Goal: Information Seeking & Learning: Understand process/instructions

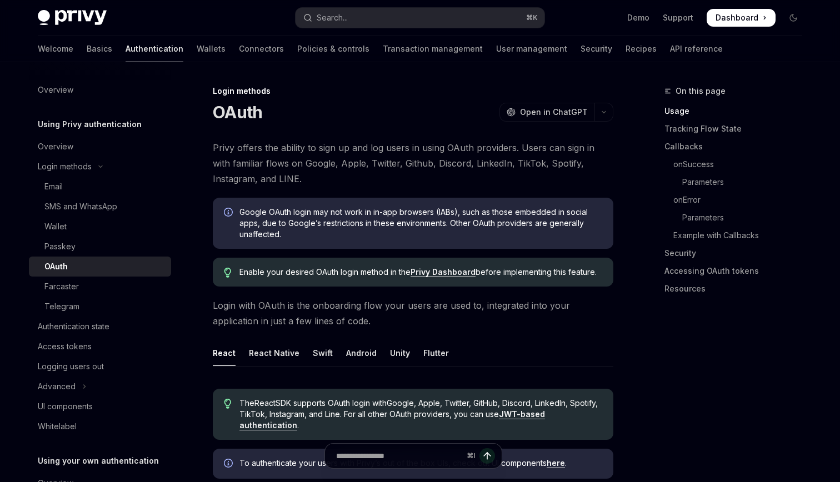
scroll to position [62, 0]
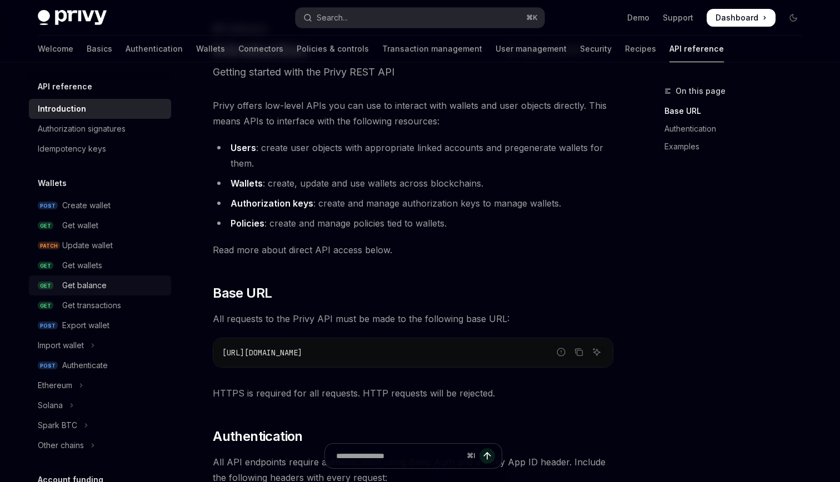
click at [88, 286] on div "Get balance" at bounding box center [84, 285] width 44 height 13
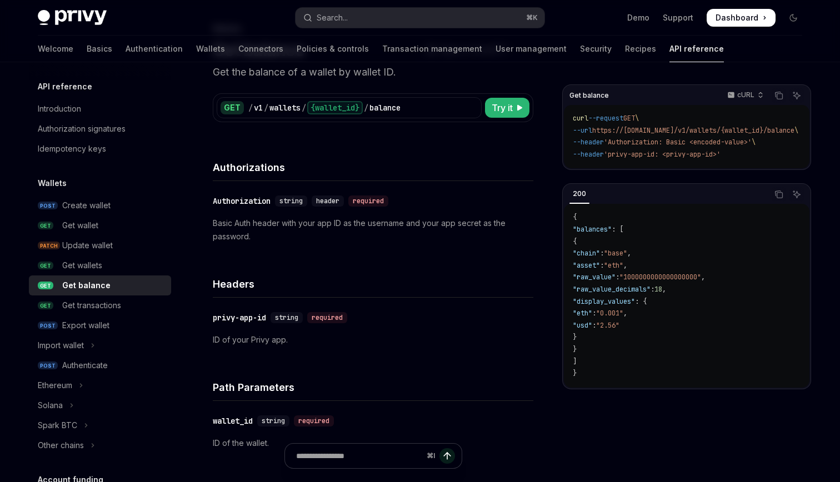
click at [356, 235] on p "Basic Auth header with your app ID as the username and your app secret as the p…" at bounding box center [373, 230] width 321 height 27
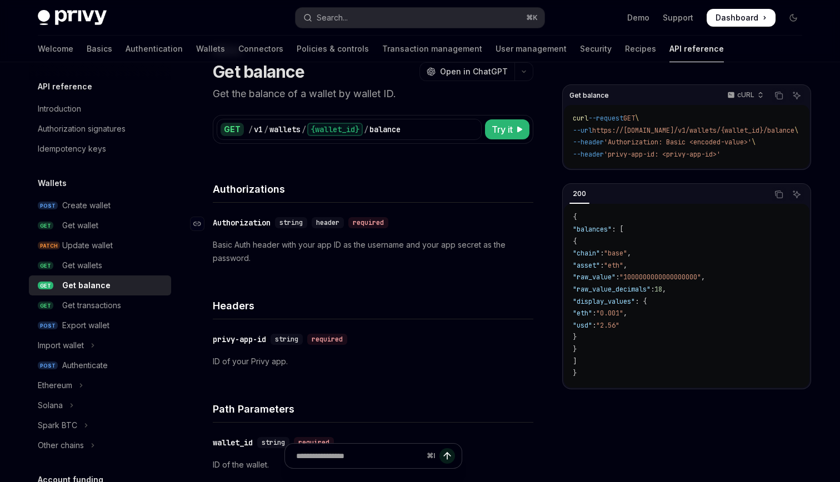
click at [247, 220] on div "Authorization" at bounding box center [242, 222] width 58 height 11
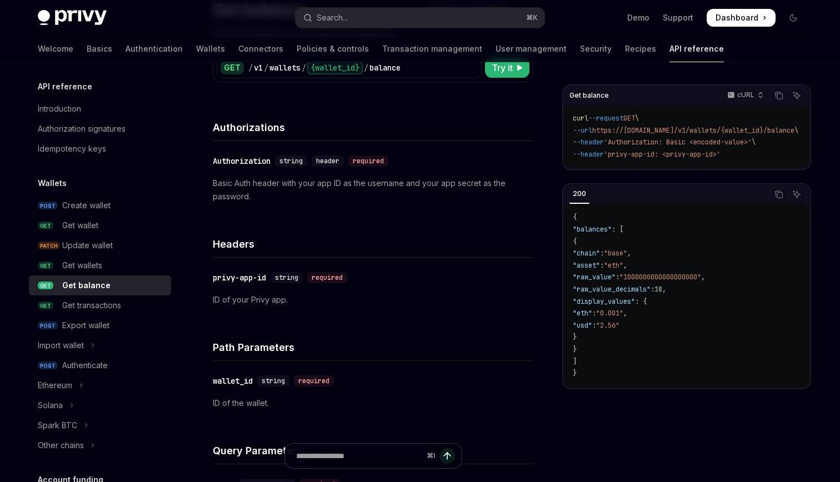
scroll to position [63, 0]
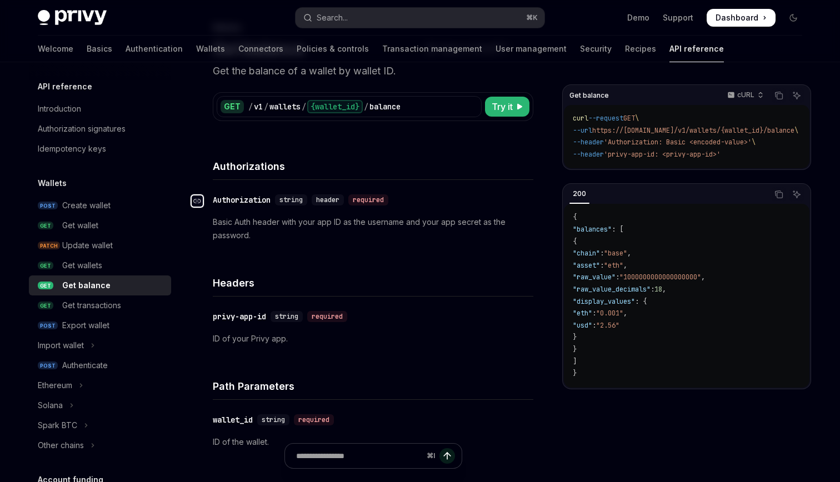
click at [201, 200] on div "Navigate to header" at bounding box center [197, 201] width 13 height 13
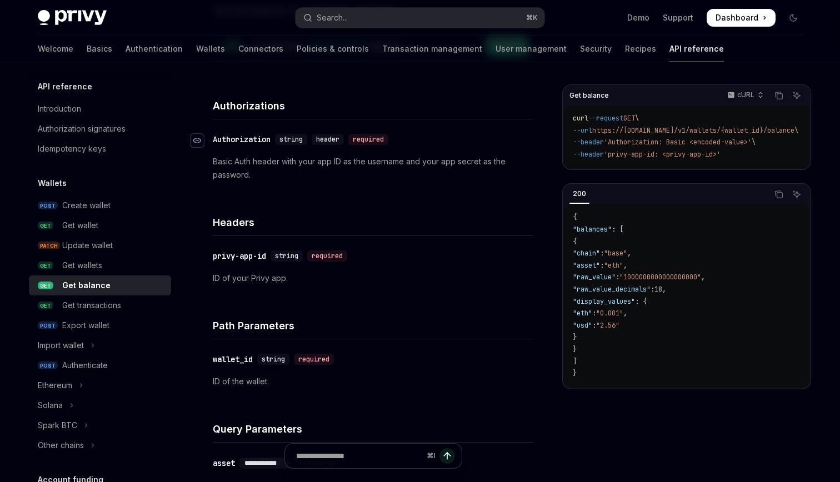
scroll to position [183, 0]
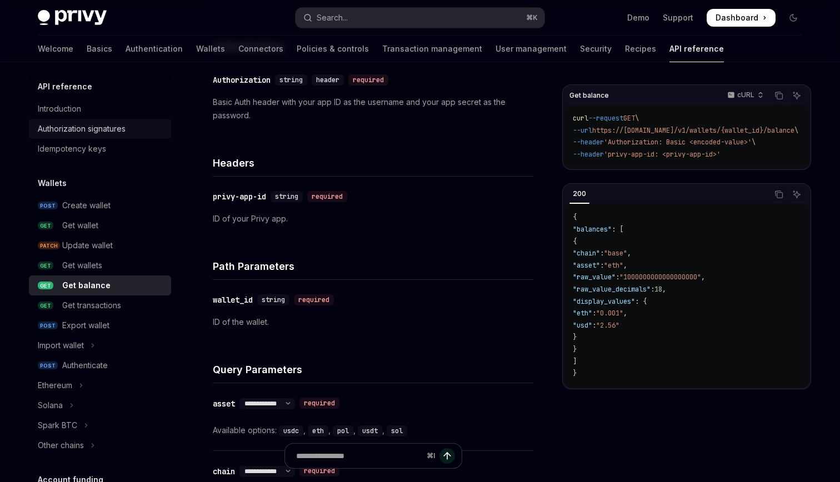
click at [92, 130] on div "Authorization signatures" at bounding box center [82, 128] width 88 height 13
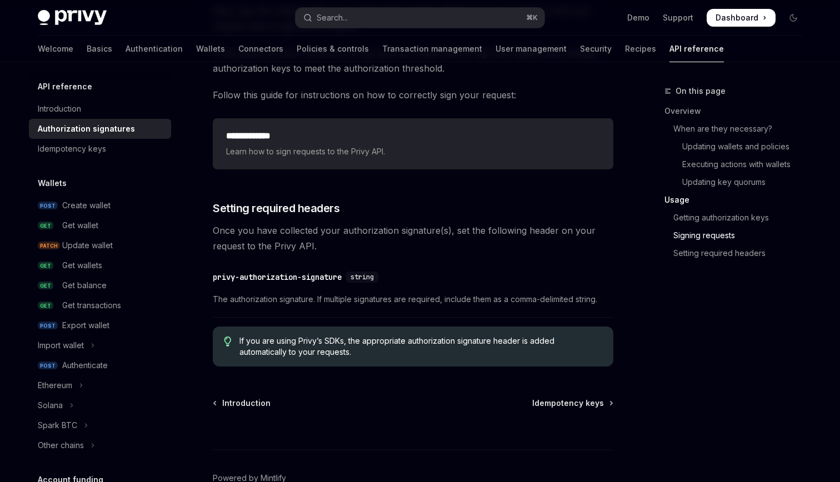
scroll to position [1792, 0]
click at [35, 109] on link "Introduction" at bounding box center [100, 109] width 142 height 20
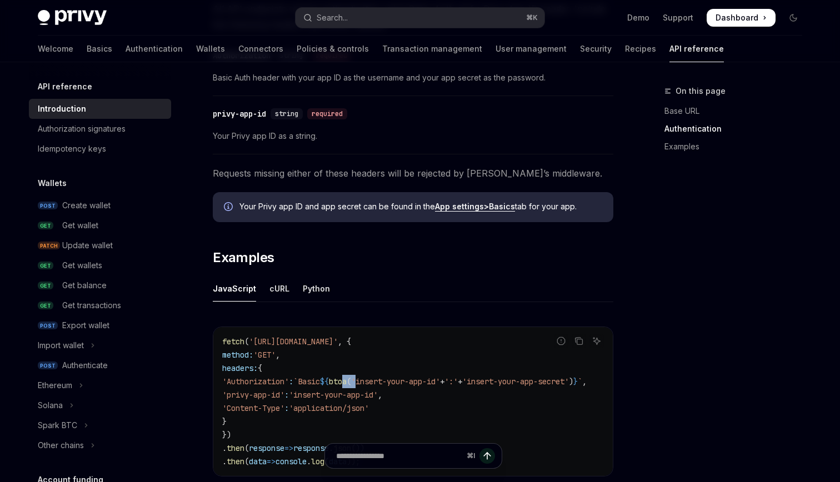
drag, startPoint x: 389, startPoint y: 378, endPoint x: 361, endPoint y: 381, distance: 27.9
click at [365, 381] on span "'Authorization' : `Basic ${ btoa ( 'insert-your-app-id' + ':' + 'insert-your-ap…" at bounding box center [404, 382] width 365 height 10
click at [405, 385] on span "'insert-your-app-id'" at bounding box center [395, 382] width 89 height 10
drag, startPoint x: 422, startPoint y: 381, endPoint x: 415, endPoint y: 382, distance: 7.3
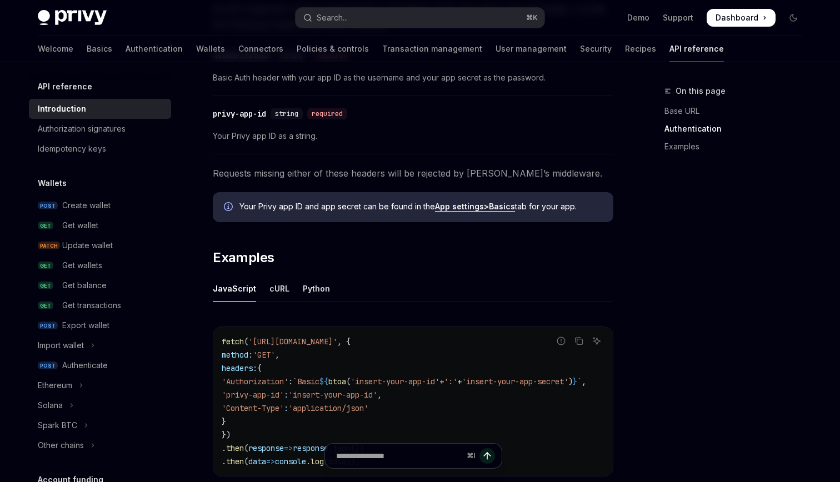
click at [415, 382] on span "'Authorization' : `Basic ${ btoa ( 'insert-your-app-id' + ':' + 'insert-your-ap…" at bounding box center [404, 382] width 365 height 10
click at [446, 383] on span "'Authorization' : `Basic ${ btoa ( 'insert-your-app-id' + ':' + 'insert-your-ap…" at bounding box center [404, 382] width 365 height 10
drag, startPoint x: 439, startPoint y: 382, endPoint x: 427, endPoint y: 381, distance: 12.2
click at [444, 381] on span "':'" at bounding box center [450, 382] width 13 height 10
click at [367, 383] on span "'insert-your-app-id'" at bounding box center [395, 382] width 89 height 10
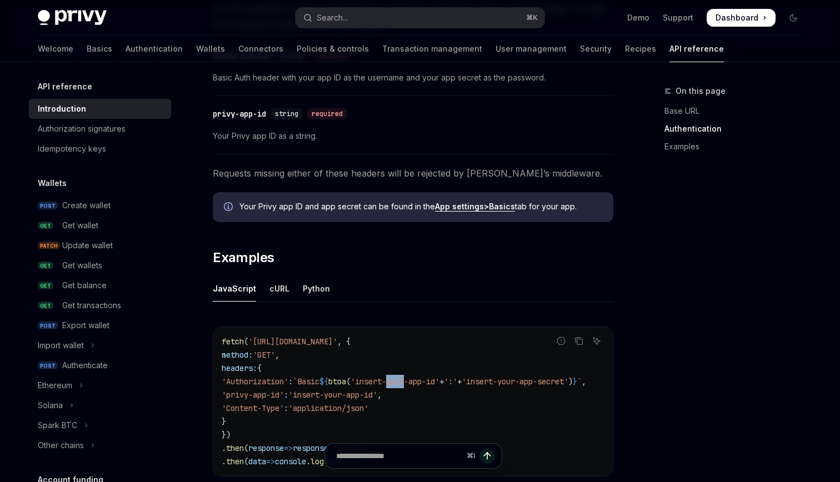
click at [367, 383] on span "'insert-your-app-id'" at bounding box center [395, 382] width 89 height 10
click at [281, 292] on div "cURL" at bounding box center [280, 289] width 20 height 26
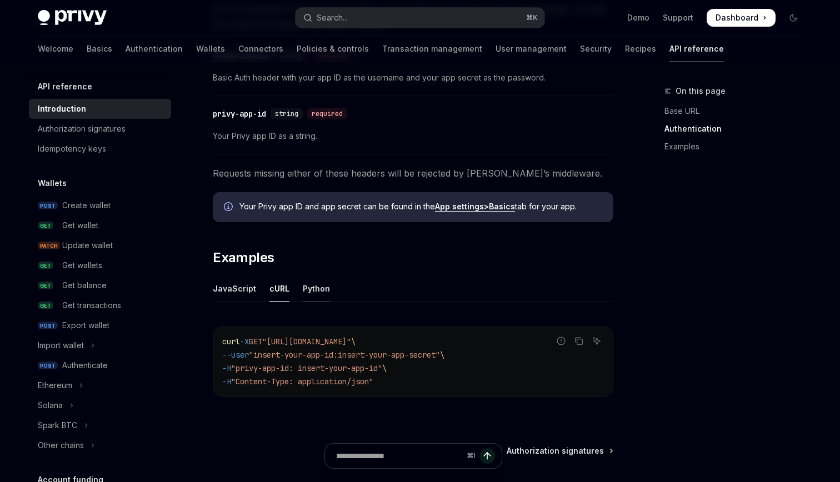
click at [305, 296] on div "Python" at bounding box center [316, 289] width 27 height 26
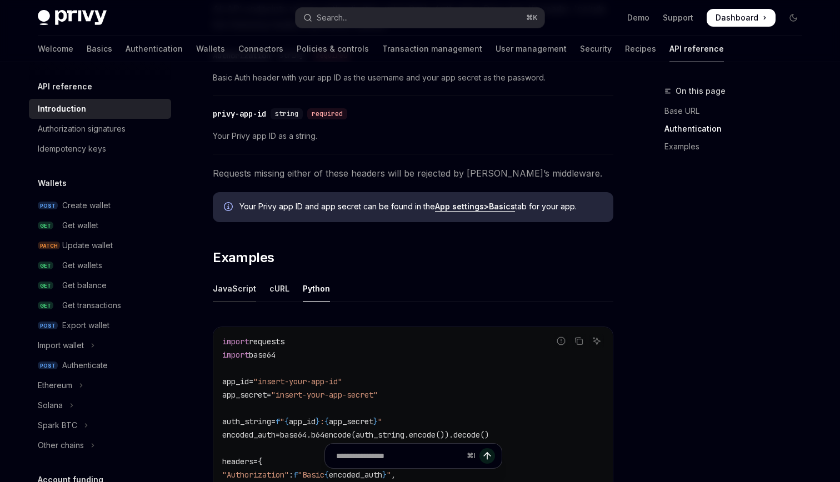
click at [241, 287] on div "JavaScript" at bounding box center [234, 289] width 43 height 26
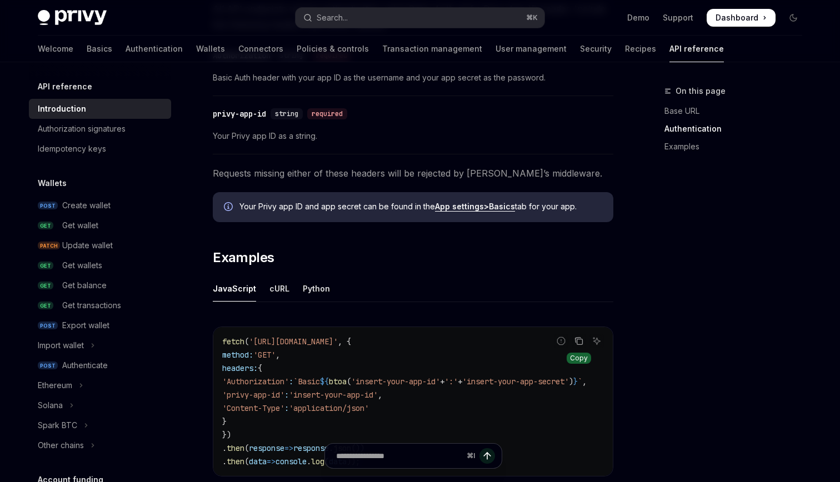
click at [584, 340] on button "Copy the contents from the code block" at bounding box center [579, 341] width 14 height 14
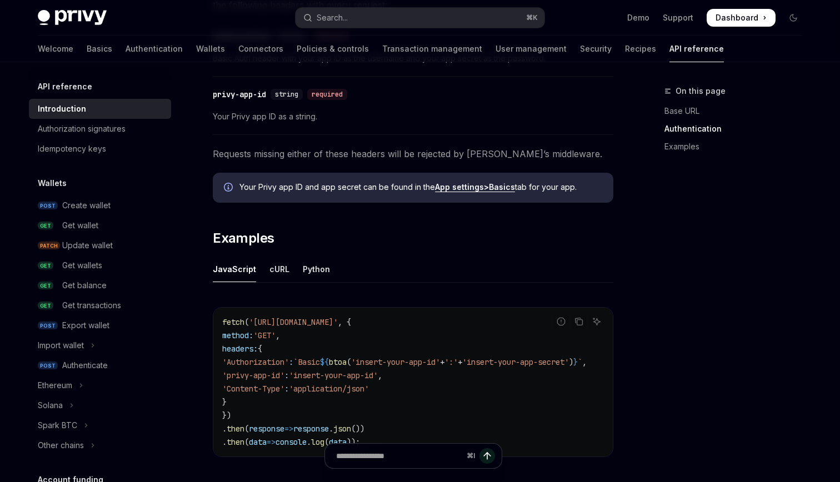
scroll to position [572, 0]
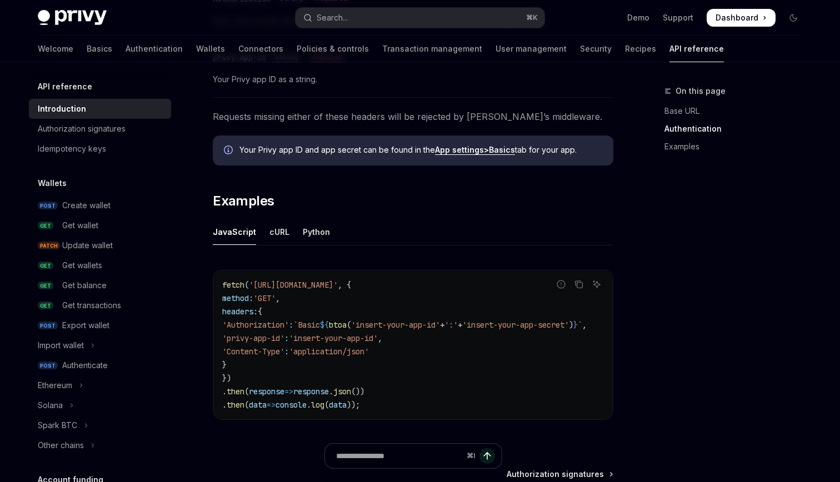
click at [347, 325] on span "btoa" at bounding box center [338, 325] width 18 height 10
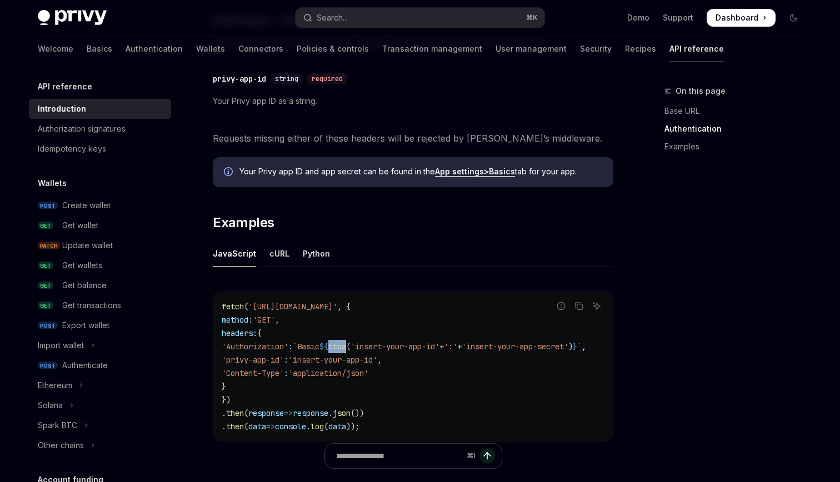
scroll to position [0, 0]
click at [690, 141] on link "Examples" at bounding box center [738, 147] width 147 height 18
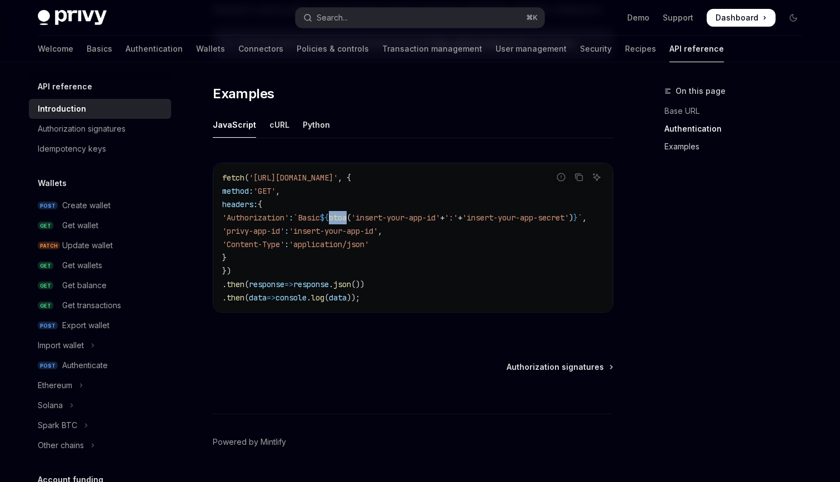
scroll to position [680, 0]
click at [320, 124] on div "Python" at bounding box center [316, 124] width 27 height 26
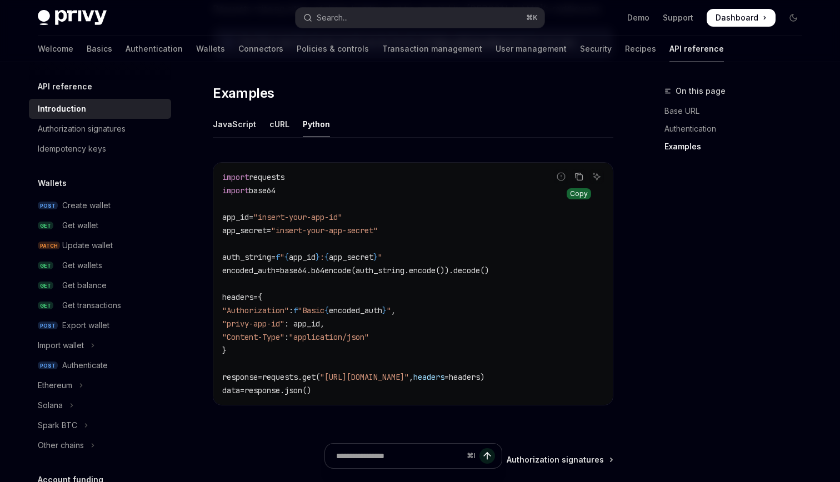
click at [585, 179] on button "Copy the contents from the code block" at bounding box center [579, 176] width 14 height 14
click at [235, 118] on div "JavaScript" at bounding box center [234, 124] width 43 height 26
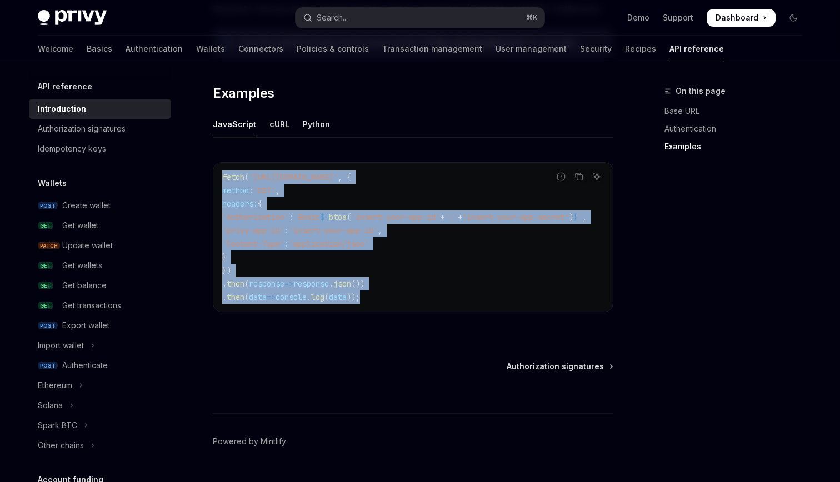
drag, startPoint x: 398, startPoint y: 297, endPoint x: 192, endPoint y: 167, distance: 244.5
copy code "fetch ( '[URL][DOMAIN_NAME]' , { method: 'GET' , headers: { 'Authorization' : `…"
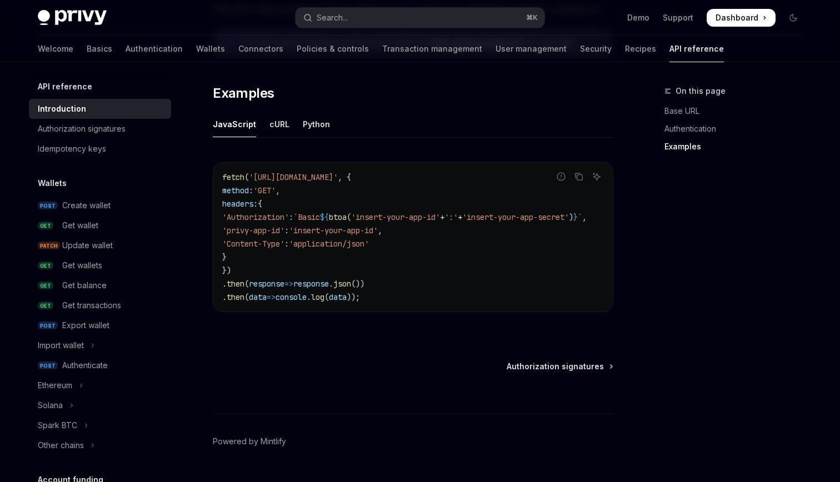
click at [297, 125] on ul "JavaScript cURL Python" at bounding box center [413, 124] width 401 height 27
click at [305, 128] on div "Python" at bounding box center [316, 124] width 27 height 26
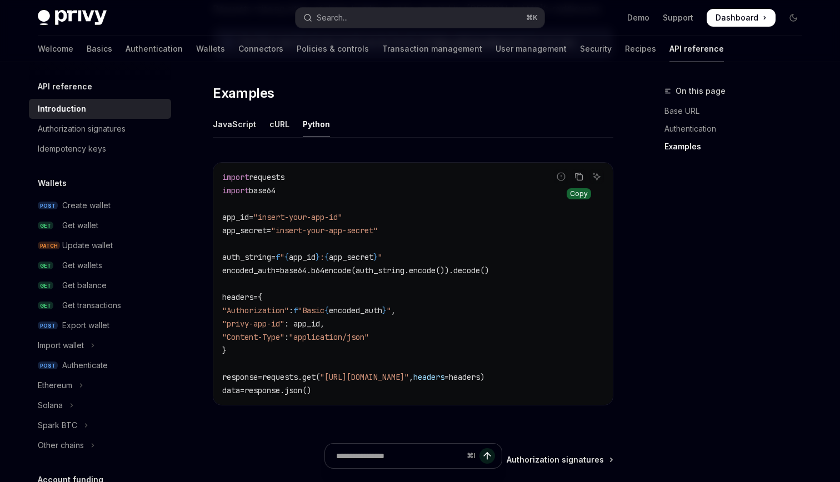
click at [572, 178] on button "Copy the contents from the code block" at bounding box center [579, 176] width 14 height 14
click at [273, 131] on div "cURL" at bounding box center [280, 124] width 20 height 26
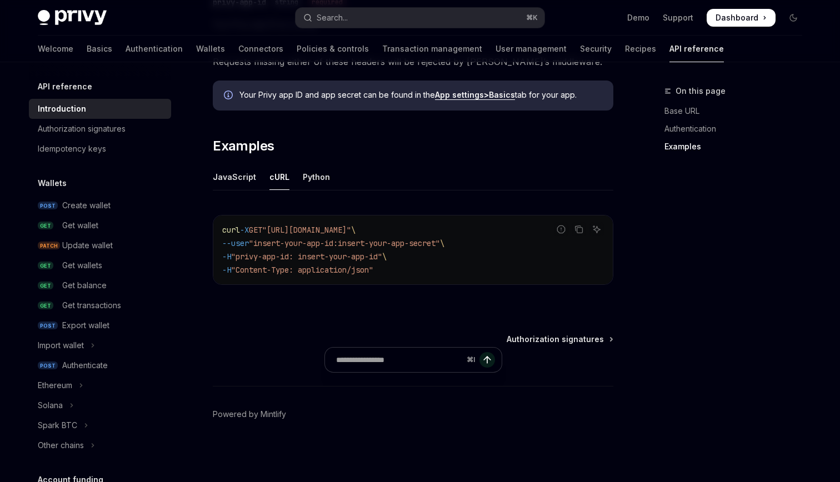
scroll to position [627, 0]
click at [579, 230] on icon "Copy the contents from the code block" at bounding box center [579, 229] width 9 height 9
click at [109, 281] on div "Get balance" at bounding box center [113, 285] width 102 height 13
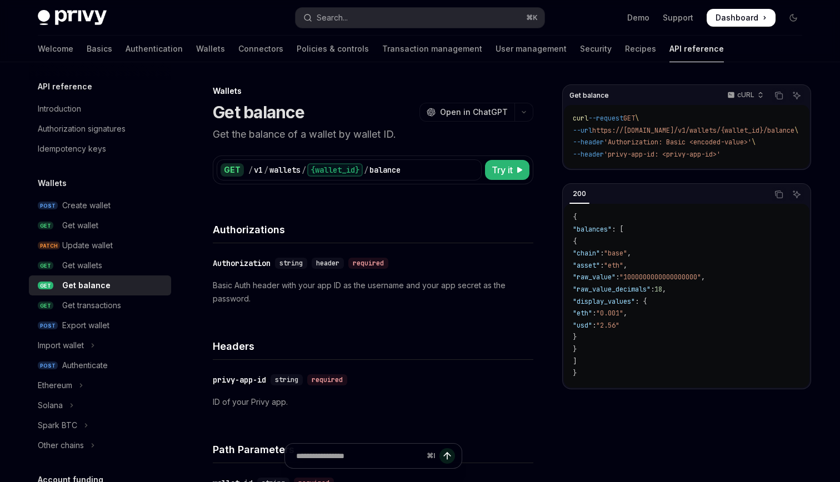
type textarea "*"
click at [466, 118] on button "OpenAI Open in ChatGPT" at bounding box center [467, 112] width 95 height 19
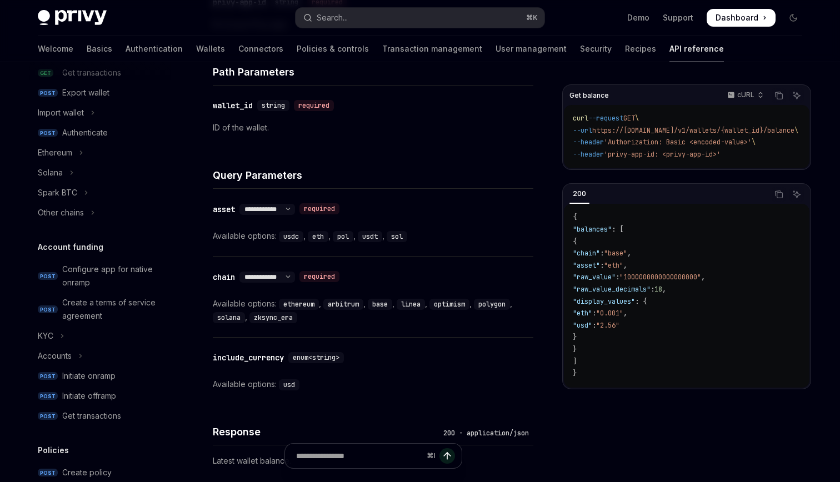
scroll to position [364, 0]
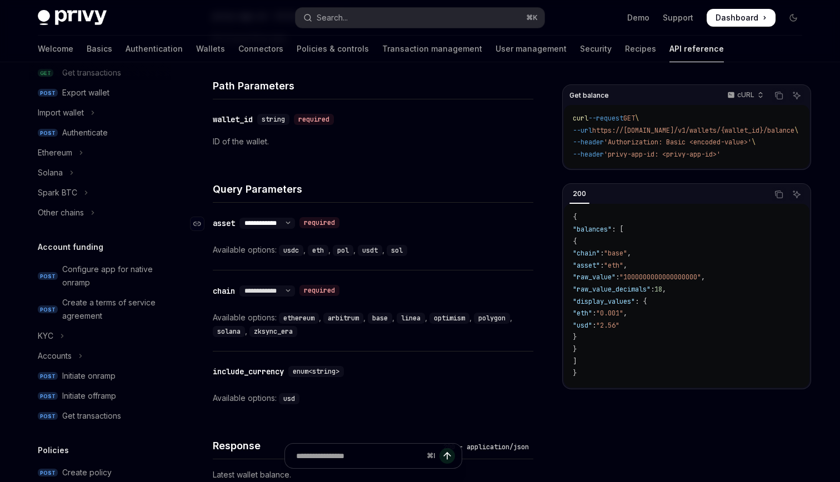
click at [295, 219] on select "**********" at bounding box center [268, 223] width 56 height 9
select select "*"
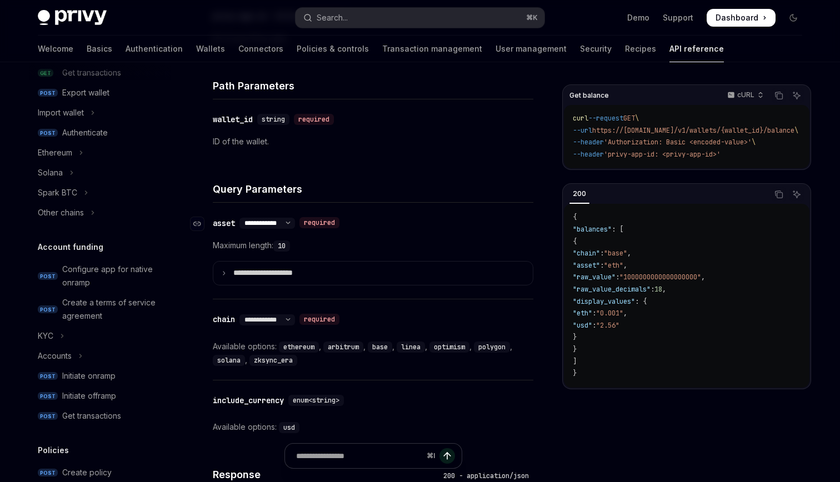
click at [295, 219] on select "**********" at bounding box center [268, 223] width 56 height 9
click at [295, 317] on select "**********" at bounding box center [268, 320] width 56 height 9
select select "*"
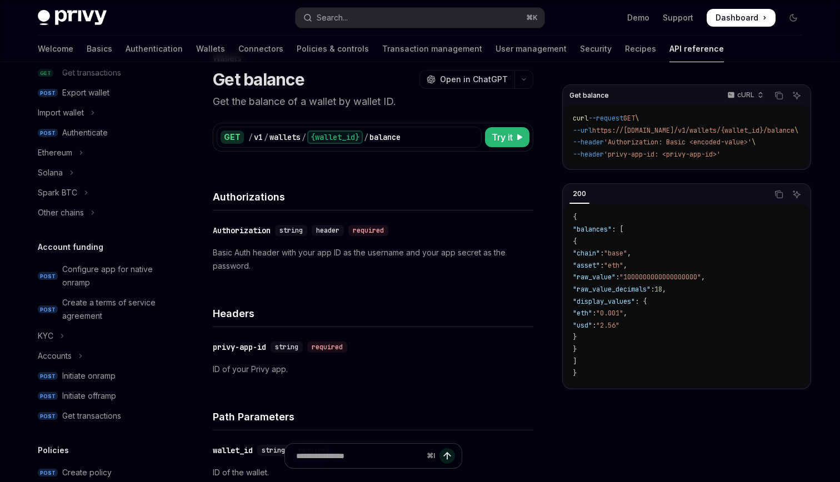
scroll to position [0, 0]
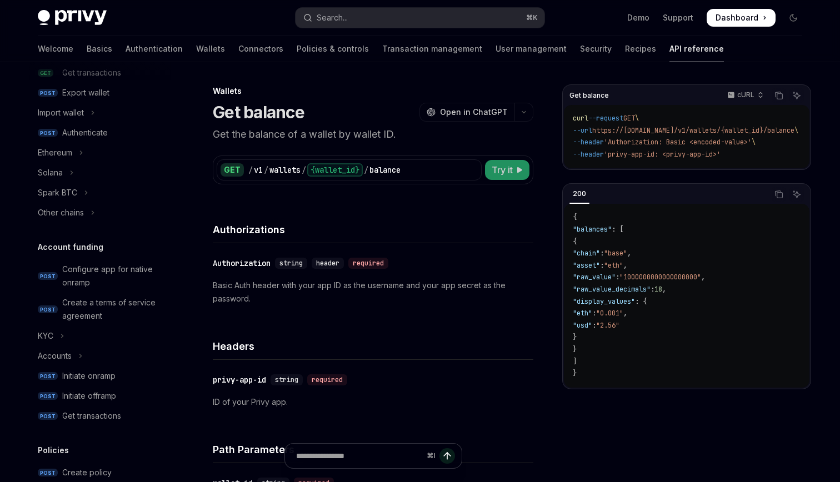
click at [517, 177] on button "Try it" at bounding box center [507, 170] width 44 height 20
type textarea "*"
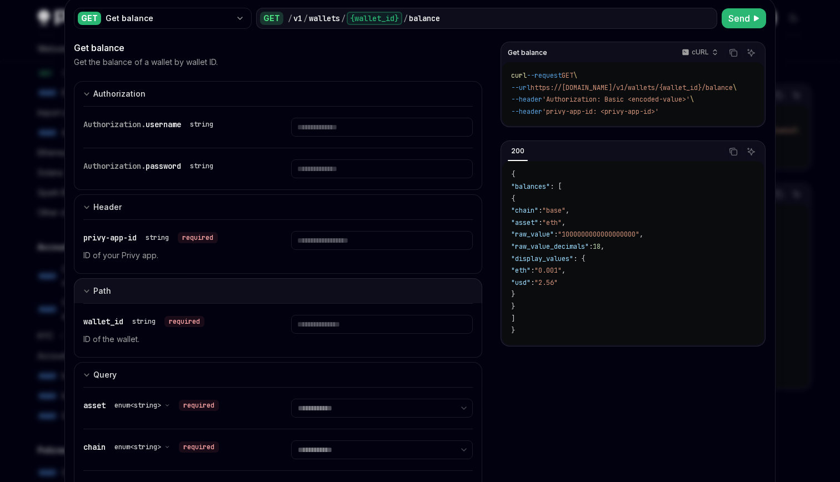
scroll to position [49, 0]
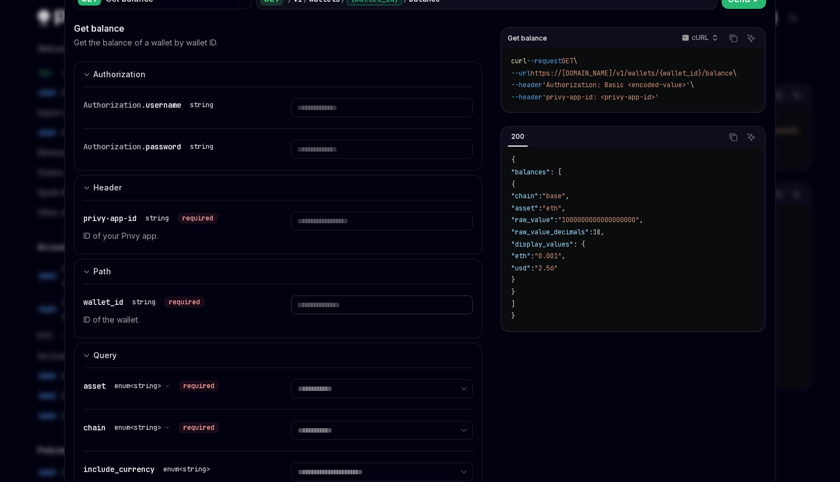
click at [321, 308] on input "Enter wallet_id" at bounding box center [381, 305] width 181 height 19
type input "**********"
click at [373, 330] on div "**********" at bounding box center [278, 311] width 390 height 53
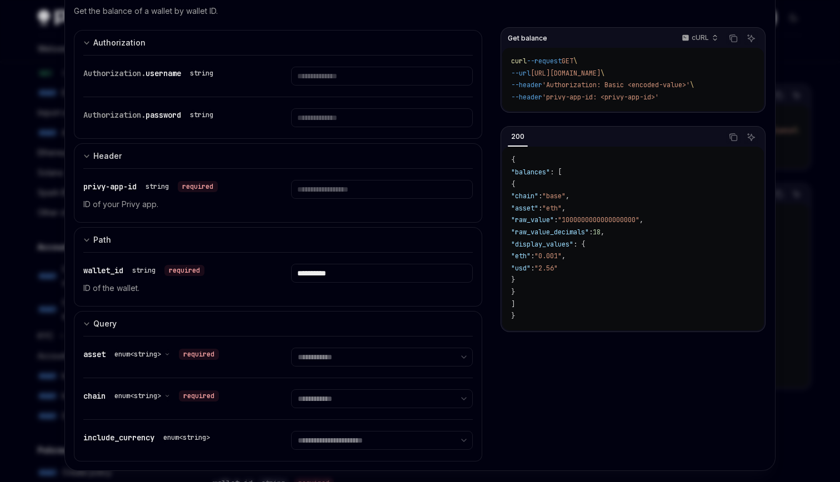
click at [814, 77] on div at bounding box center [420, 241] width 840 height 482
type textarea "*"
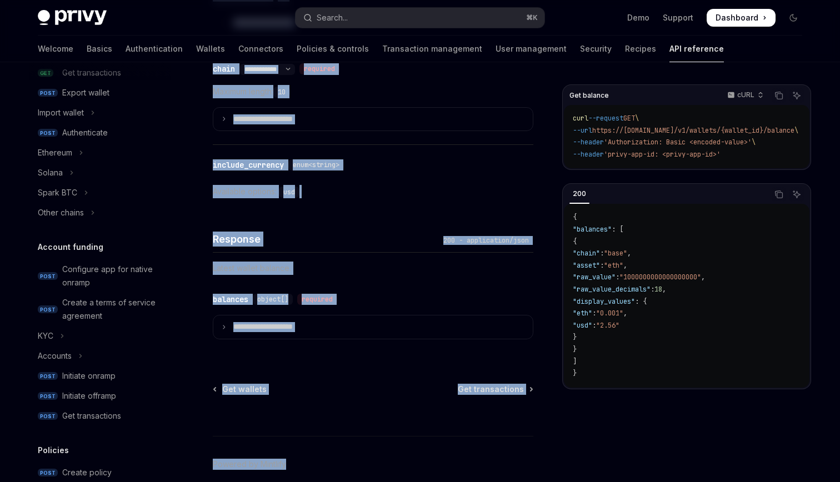
scroll to position [663, 0]
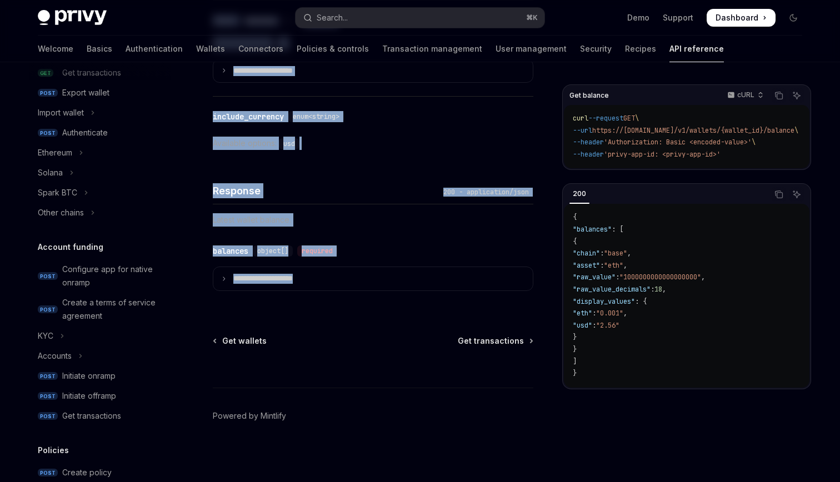
drag, startPoint x: 210, startPoint y: 87, endPoint x: 525, endPoint y: 292, distance: 375.5
copy div "**********"
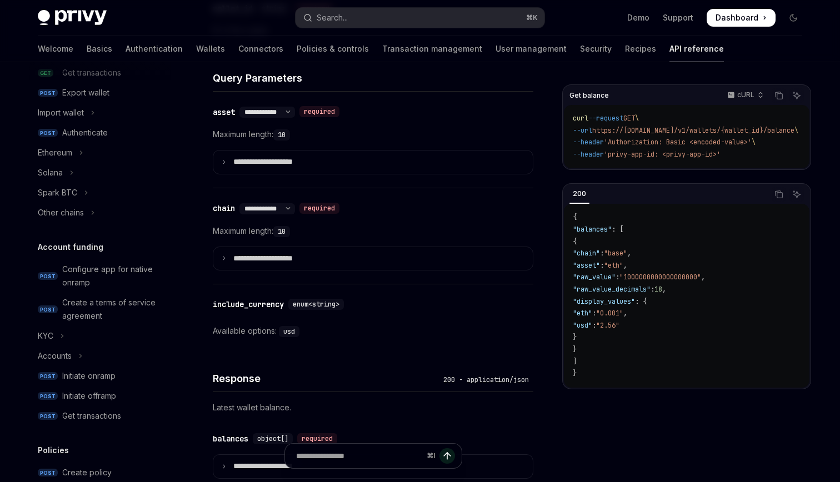
scroll to position [462, 0]
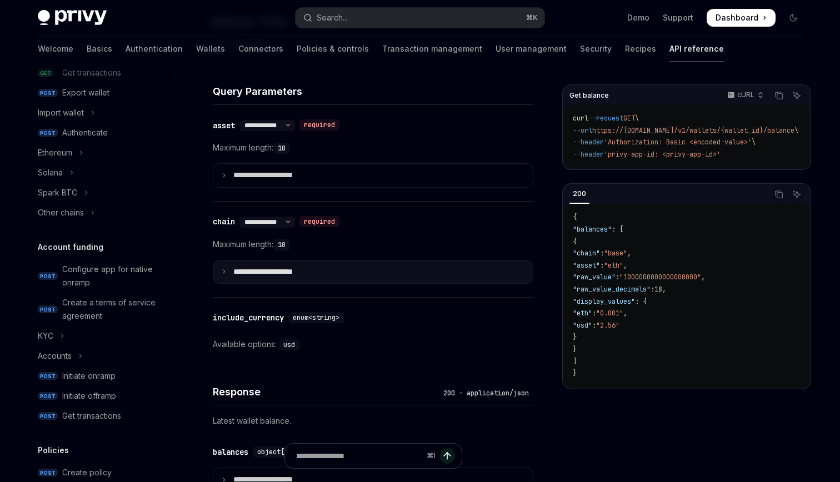
click at [248, 267] on p "**********" at bounding box center [271, 272] width 77 height 10
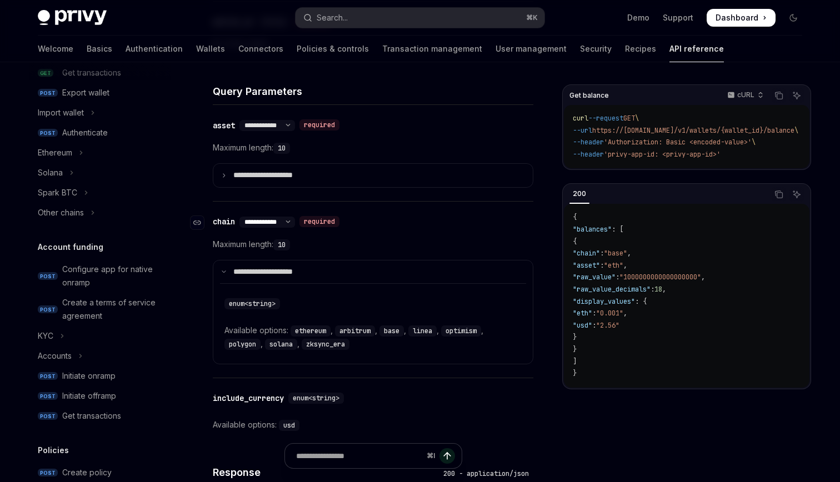
click at [295, 218] on select "**********" at bounding box center [268, 222] width 56 height 9
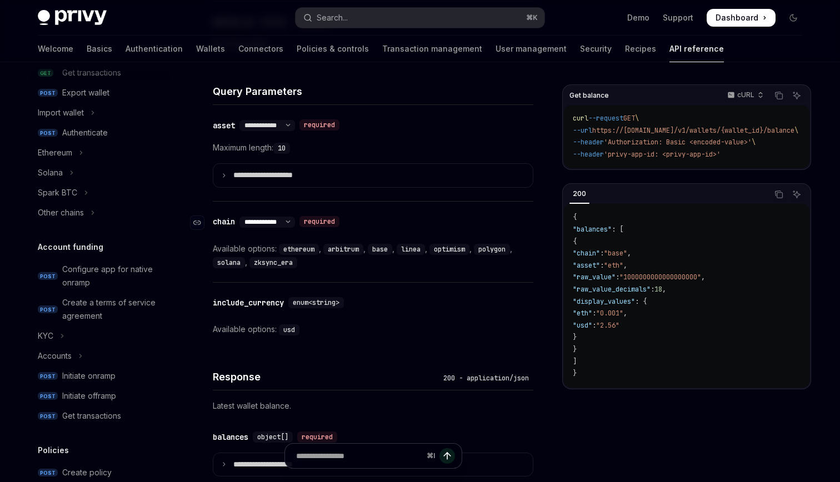
click at [295, 224] on select "**********" at bounding box center [268, 222] width 56 height 9
select select "*"
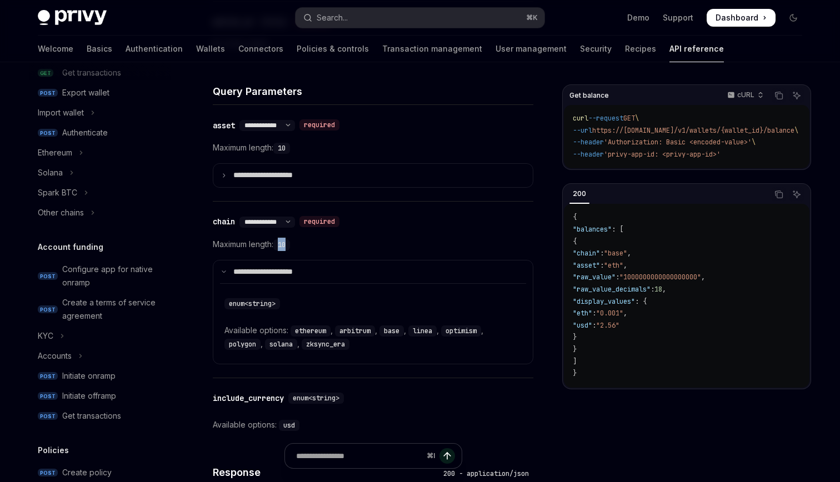
drag, startPoint x: 281, startPoint y: 245, endPoint x: 331, endPoint y: 247, distance: 50.1
click at [331, 247] on div "Maximum length: 10" at bounding box center [373, 244] width 321 height 13
click at [356, 330] on code "arbitrum" at bounding box center [355, 331] width 40 height 11
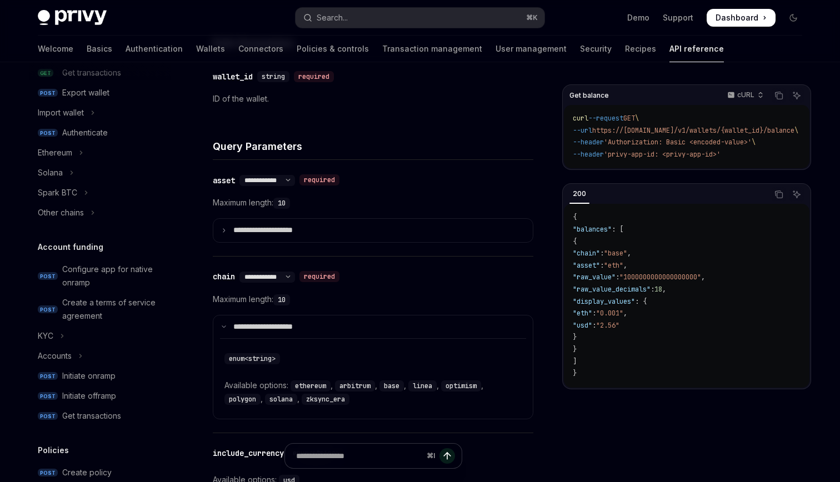
scroll to position [395, 0]
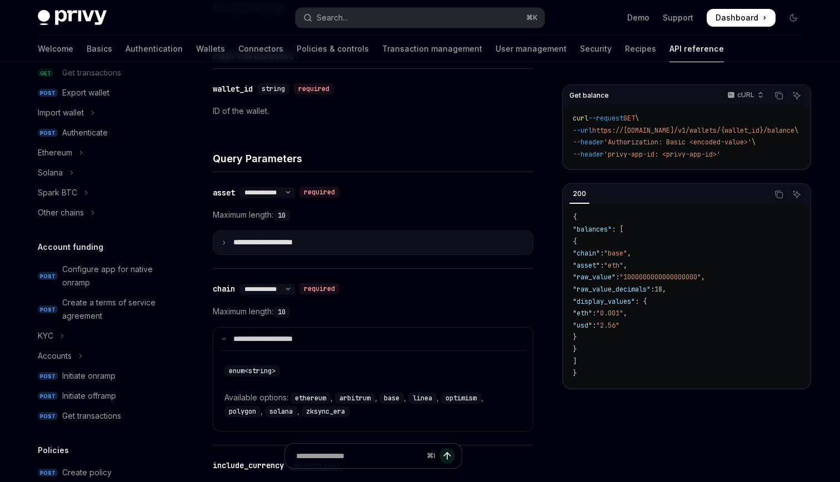
click at [346, 246] on summary "**********" at bounding box center [373, 242] width 320 height 23
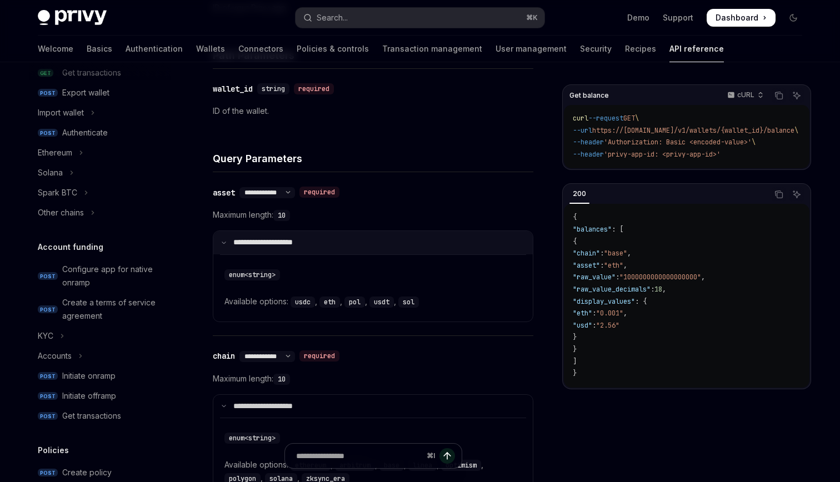
click at [346, 246] on summary "**********" at bounding box center [373, 242] width 320 height 23
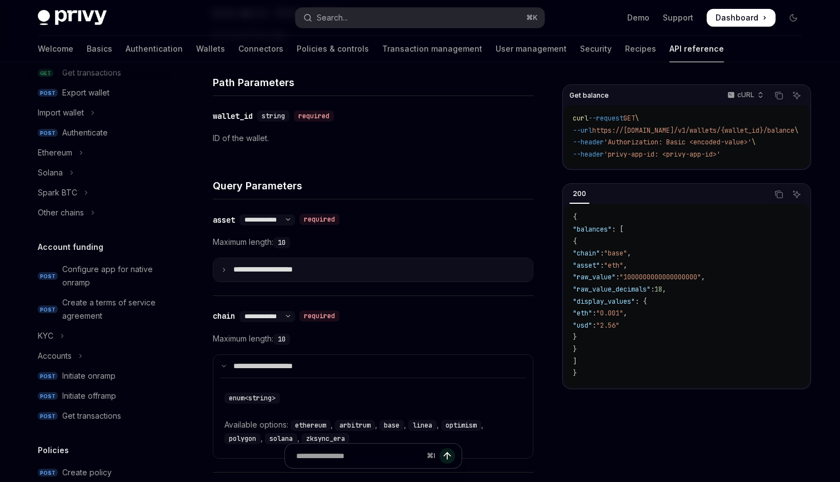
scroll to position [351, 0]
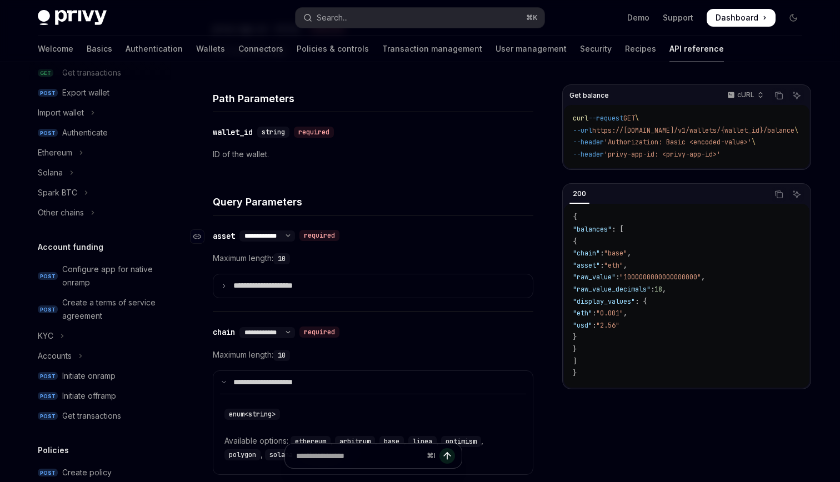
click at [295, 236] on select "**********" at bounding box center [268, 236] width 56 height 9
click at [241, 232] on select "**********" at bounding box center [268, 236] width 56 height 9
